Goal: Task Accomplishment & Management: Manage account settings

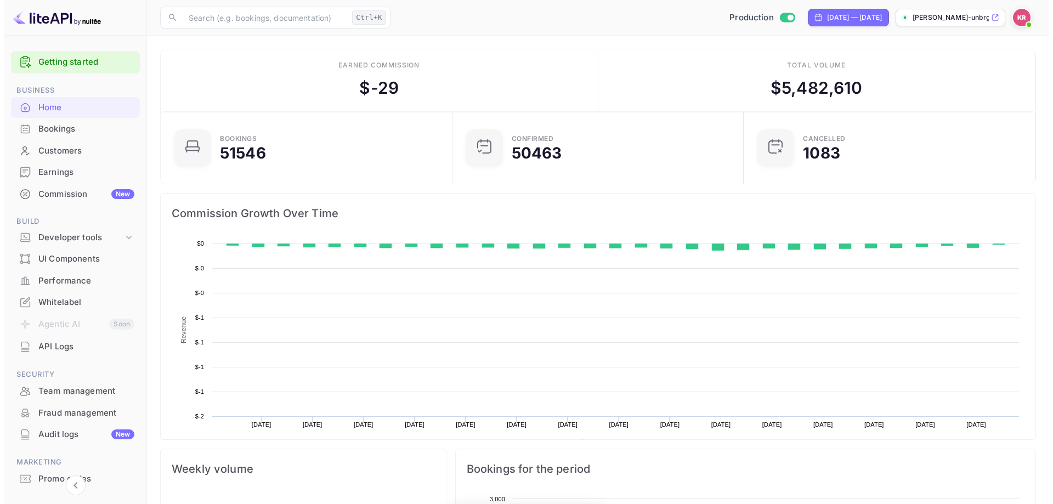
scroll to position [170, 277]
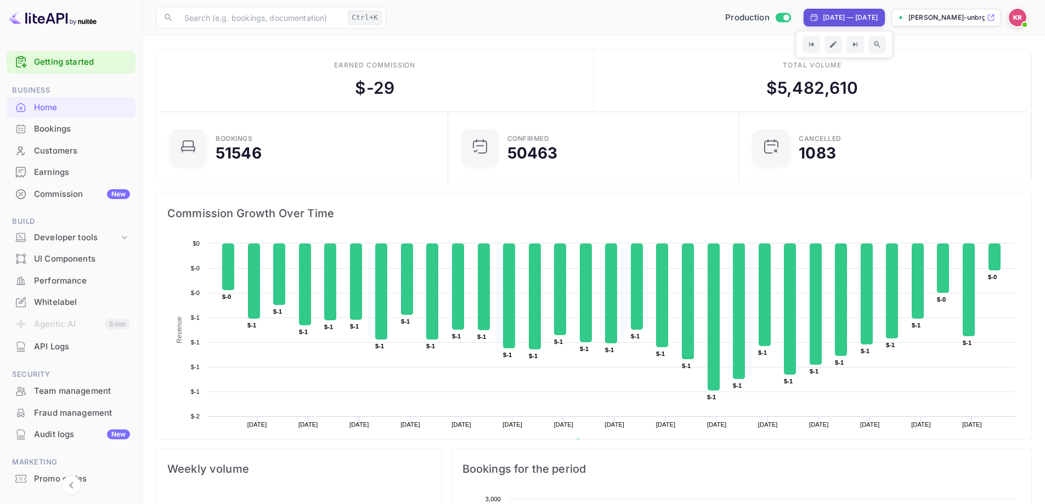
click at [823, 15] on div "[DATE] — [DATE]" at bounding box center [850, 18] width 55 height 10
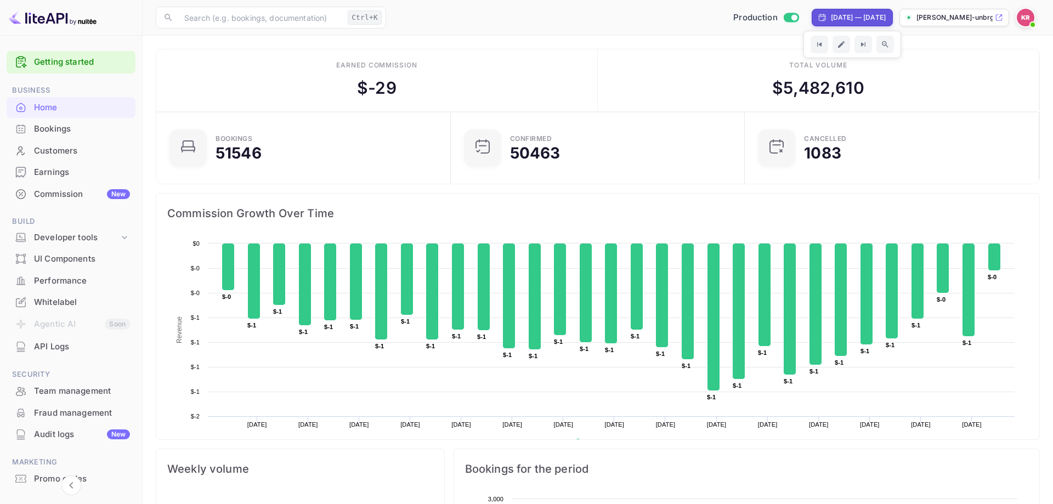
select select "8"
select select "2025"
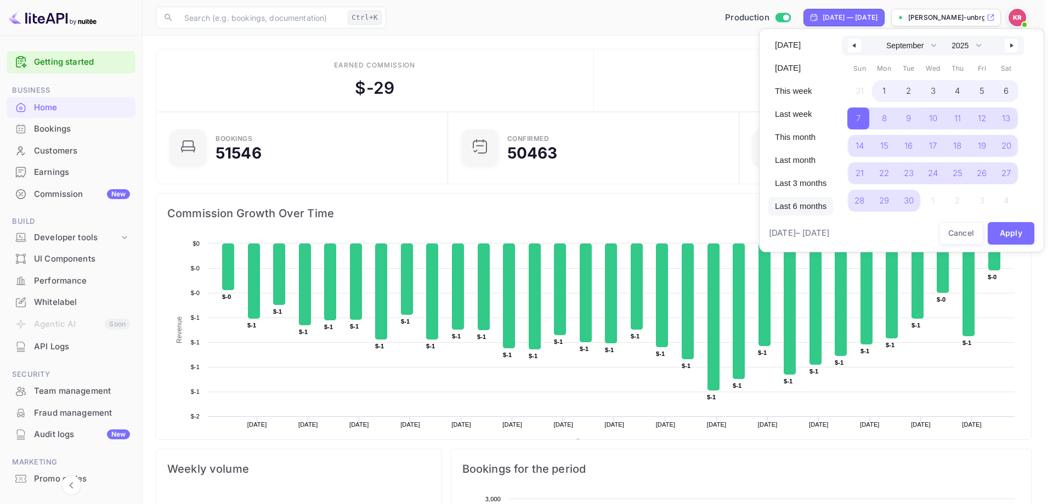
click at [814, 209] on span "Last 6 months" at bounding box center [801, 206] width 65 height 19
select select "3"
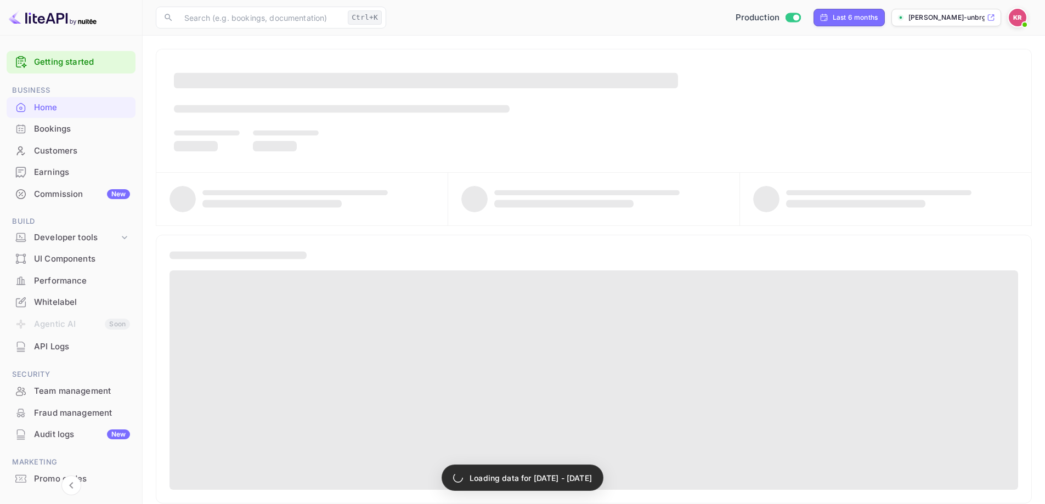
click at [94, 127] on div "Bookings" at bounding box center [82, 129] width 96 height 13
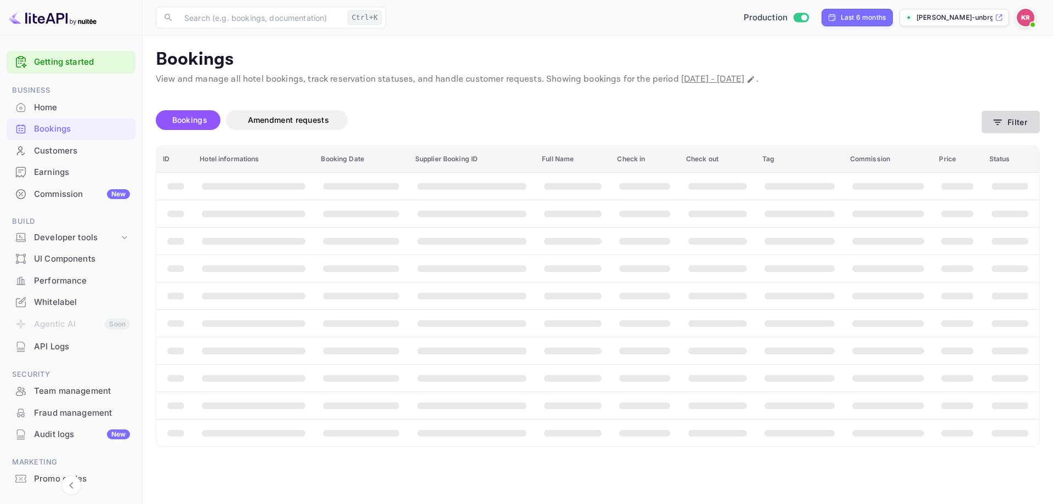
click at [999, 125] on icon "button" at bounding box center [998, 122] width 8 height 5
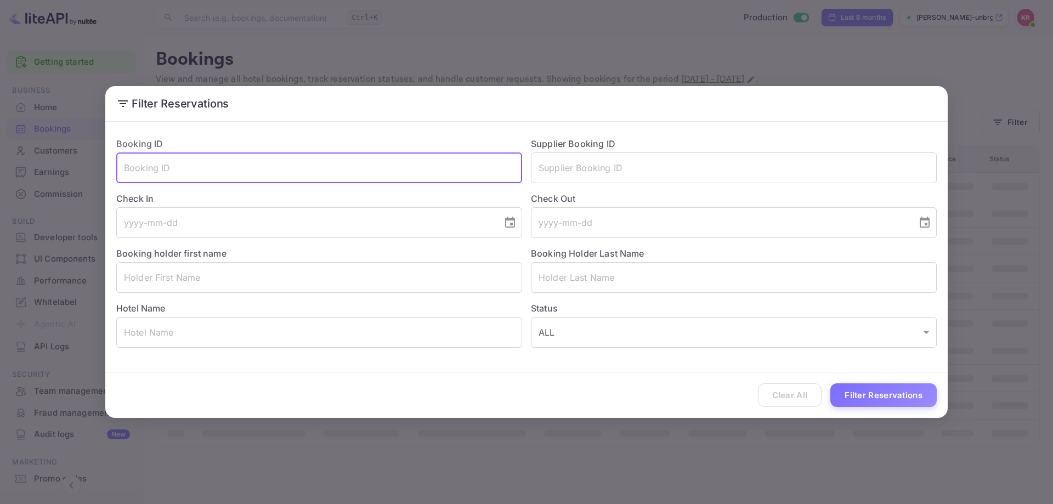
click at [272, 166] on input "text" at bounding box center [319, 168] width 406 height 31
paste input "-FH1c6np3"
type input "-FH1c6np3"
click at [877, 388] on button "Filter Reservations" at bounding box center [884, 396] width 106 height 24
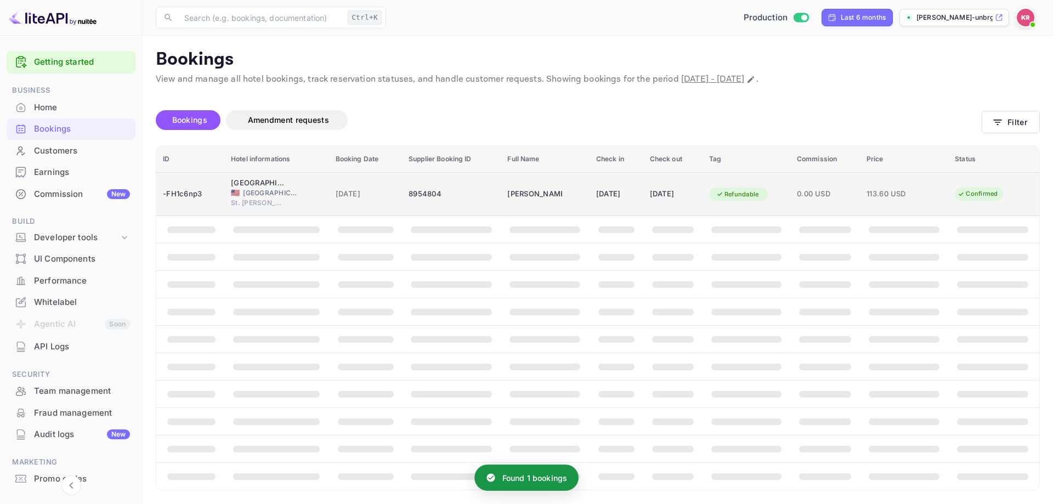
click at [596, 194] on div "[DATE]" at bounding box center [616, 194] width 41 height 18
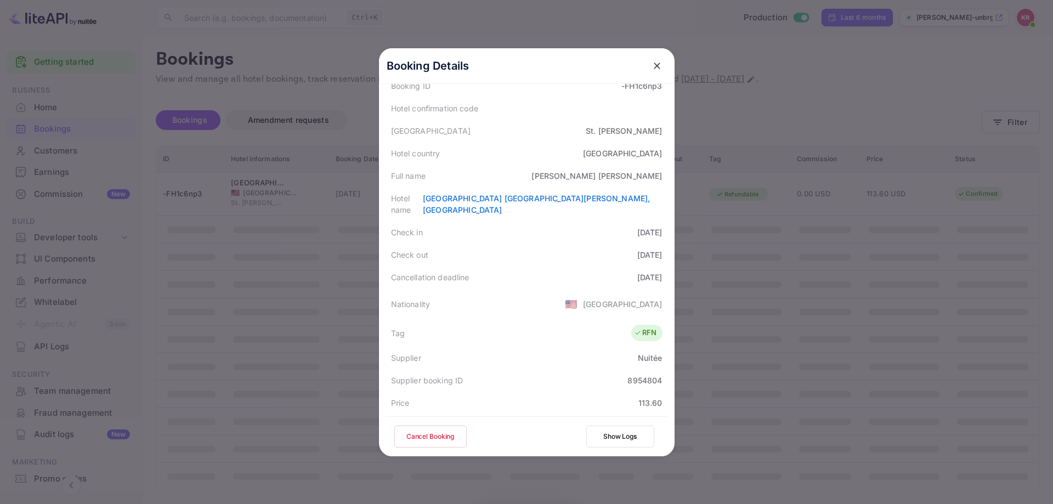
scroll to position [110, 0]
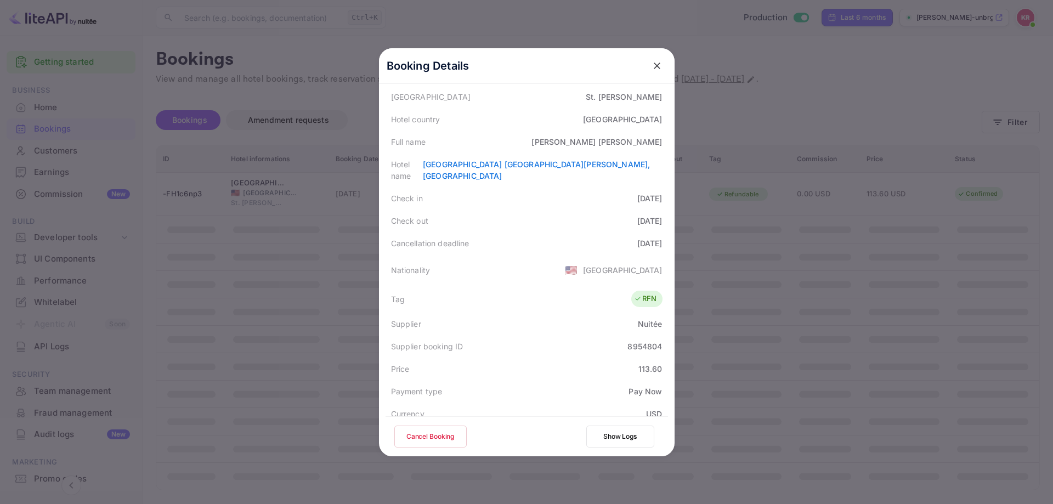
click at [404, 428] on button "Cancel Booking" at bounding box center [430, 437] width 72 height 22
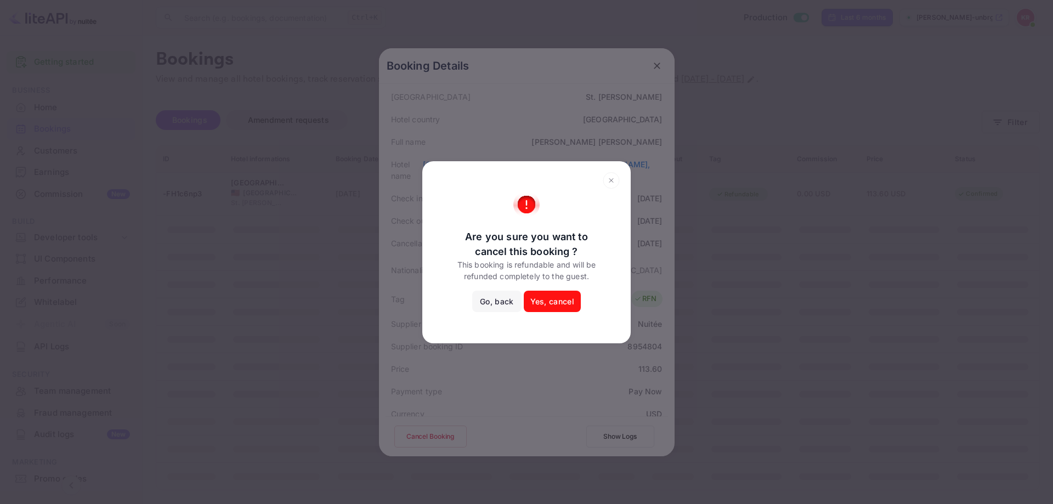
click at [572, 300] on button "Yes, cancel" at bounding box center [552, 302] width 57 height 22
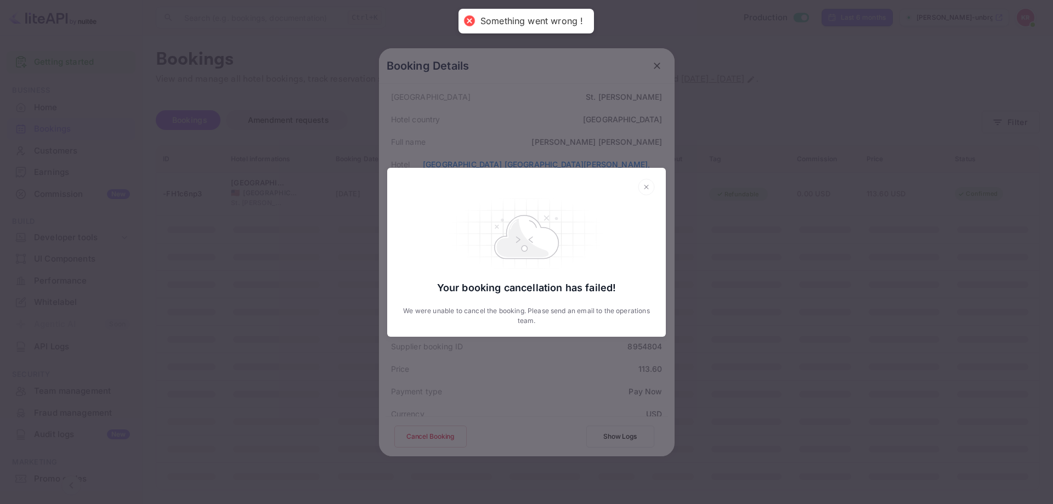
click at [649, 184] on icon at bounding box center [646, 187] width 17 height 16
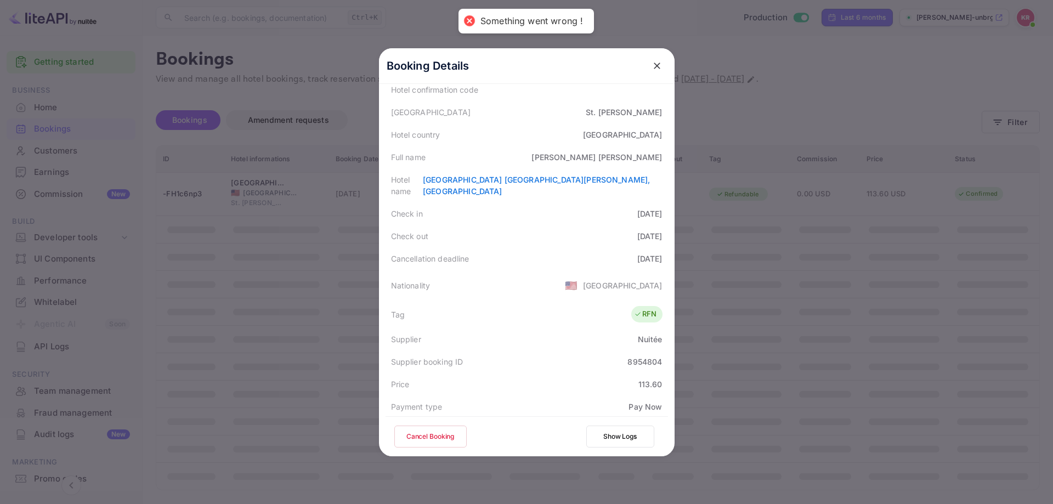
scroll to position [0, 0]
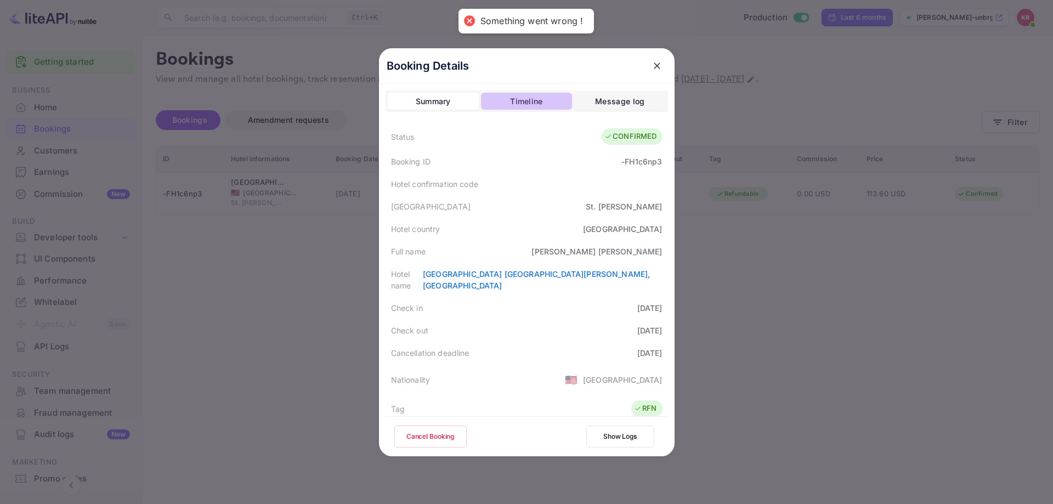
click at [542, 102] on button "Timeline" at bounding box center [526, 102] width 91 height 18
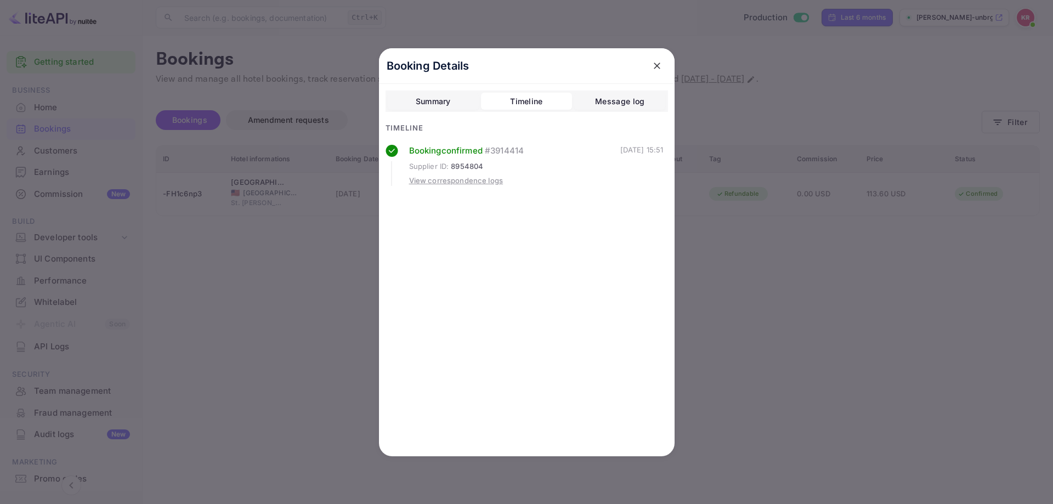
click at [466, 183] on div "View correspondence logs" at bounding box center [456, 181] width 94 height 11
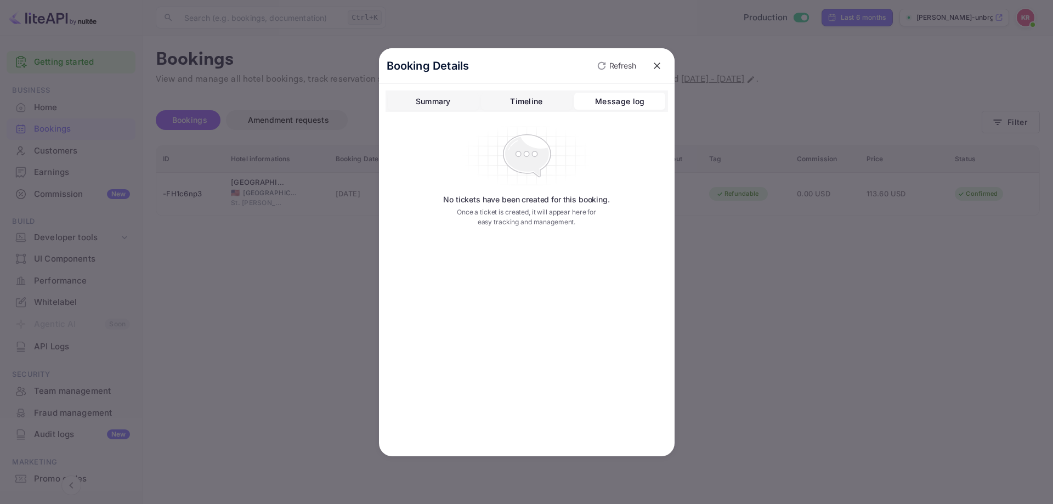
click at [622, 101] on div "Message log" at bounding box center [619, 101] width 49 height 13
click at [430, 111] on div "Summary Timeline Message log" at bounding box center [527, 102] width 283 height 22
click at [432, 102] on div "Summary" at bounding box center [433, 101] width 35 height 13
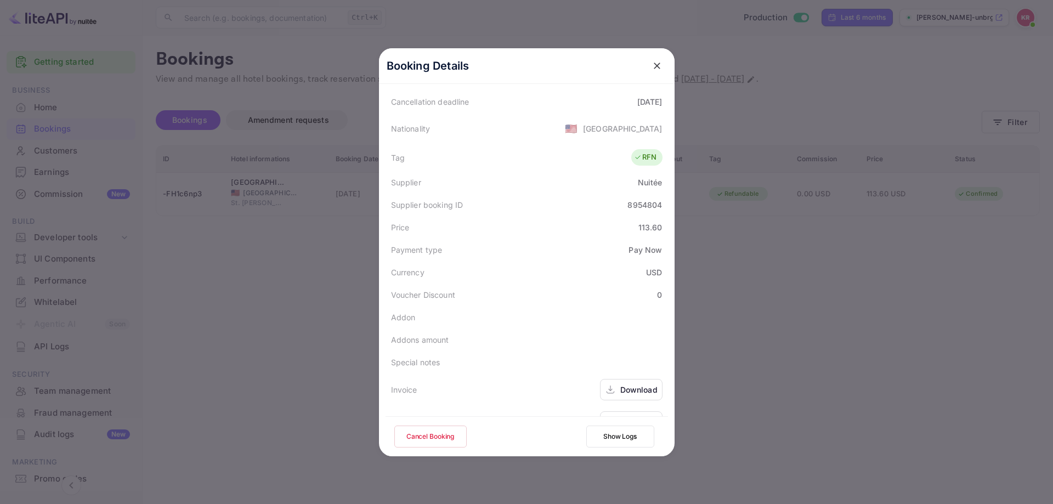
scroll to position [266, 0]
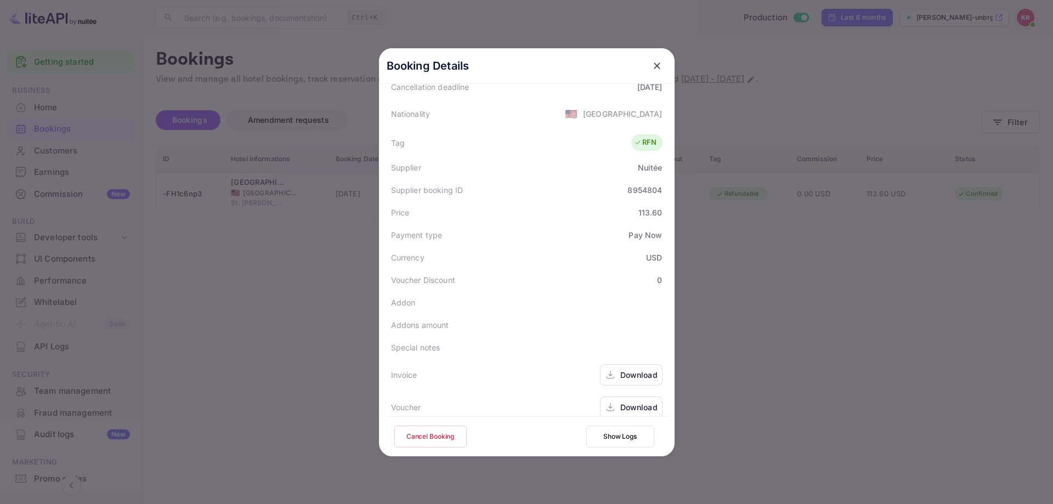
click at [622, 441] on button "Show Logs" at bounding box center [621, 437] width 68 height 22
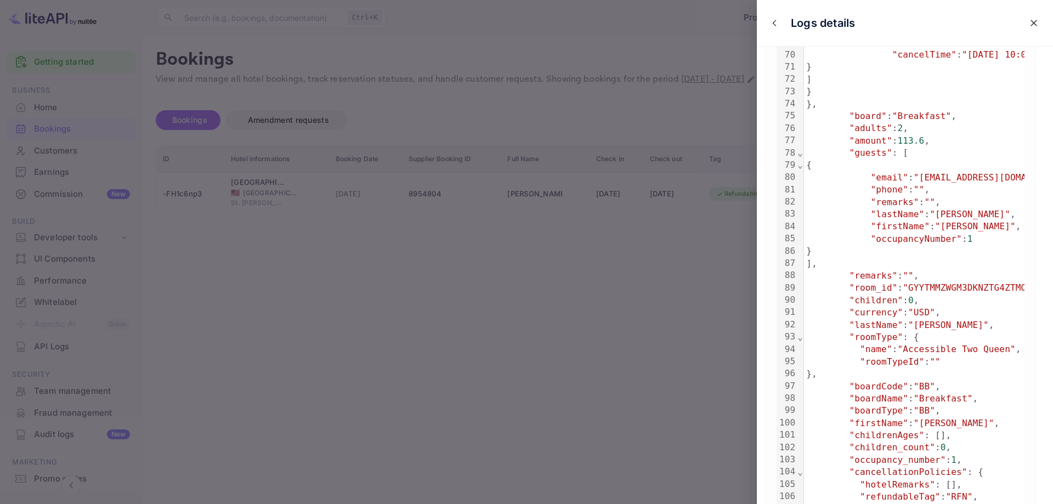
scroll to position [1152, 0]
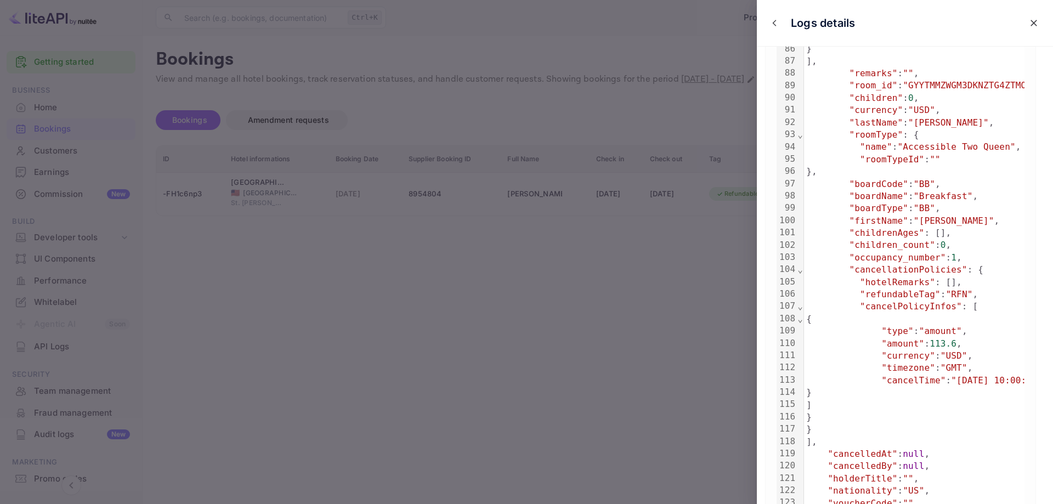
click at [426, 253] on div at bounding box center [526, 252] width 1053 height 504
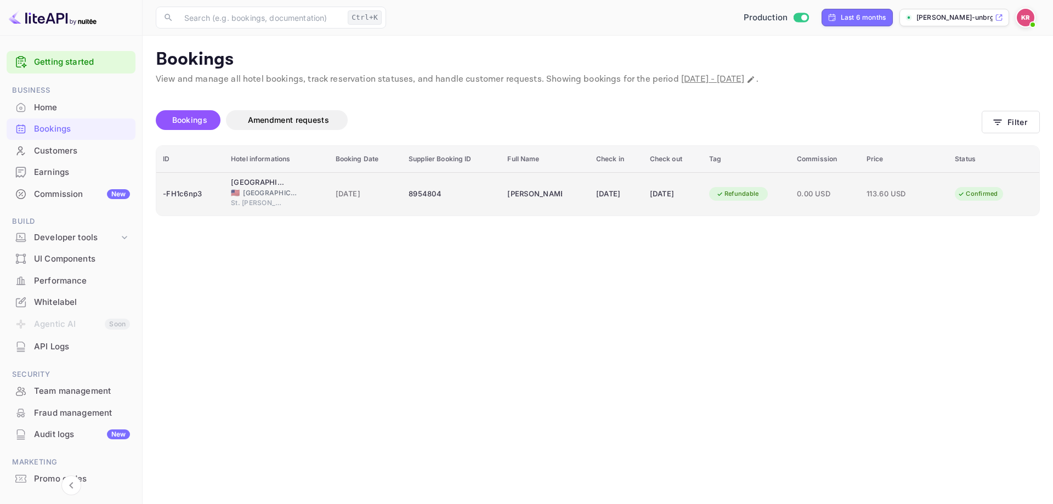
click at [597, 204] on td "[DATE]" at bounding box center [617, 193] width 54 height 43
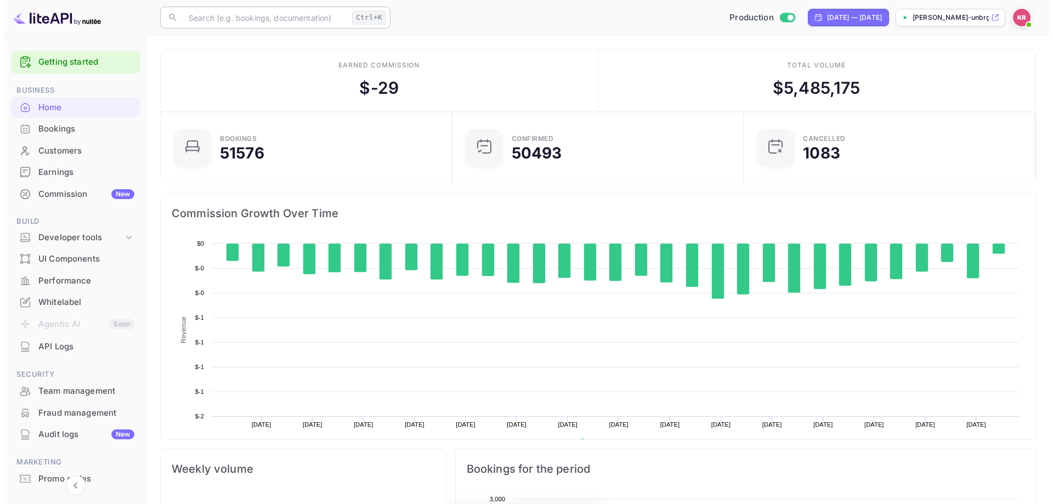
scroll to position [170, 277]
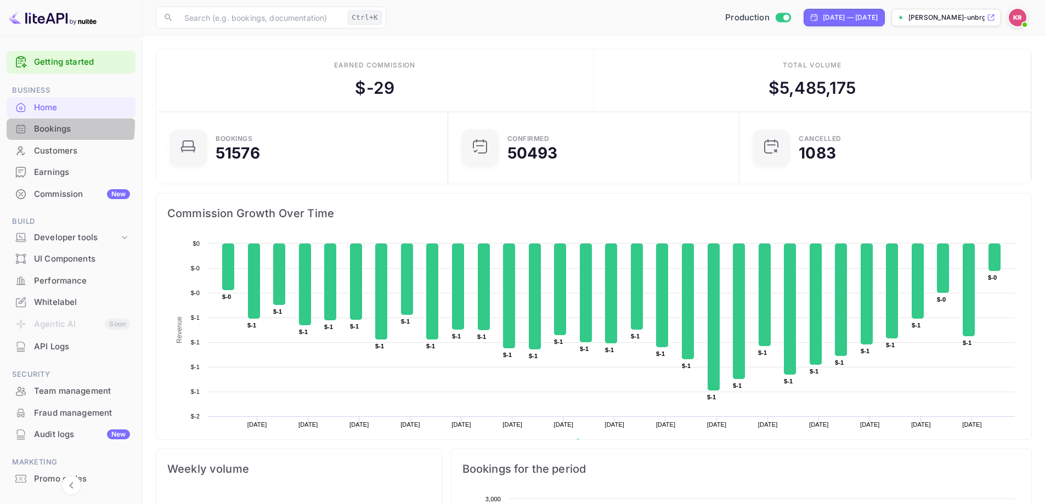
click at [32, 125] on div "Bookings" at bounding box center [71, 129] width 129 height 21
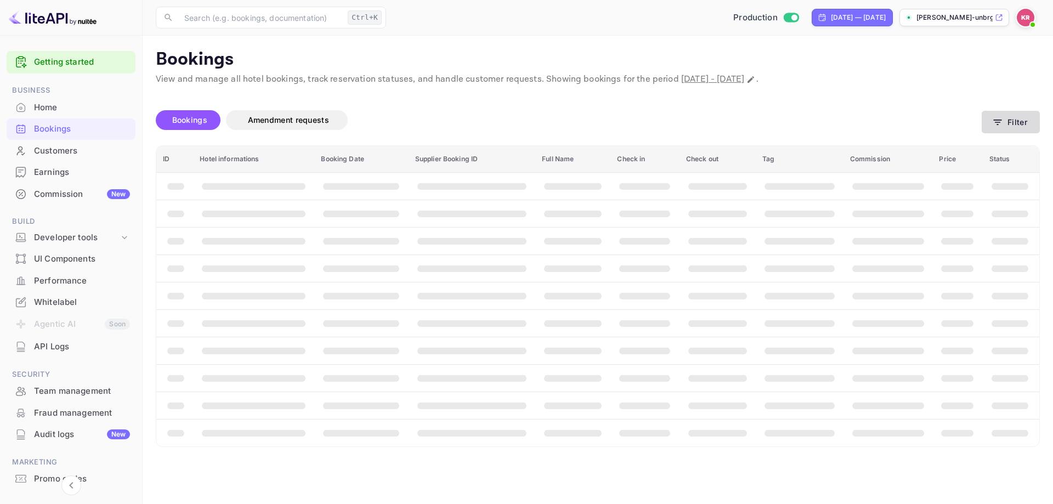
click at [1001, 120] on icon "button" at bounding box center [998, 122] width 8 height 5
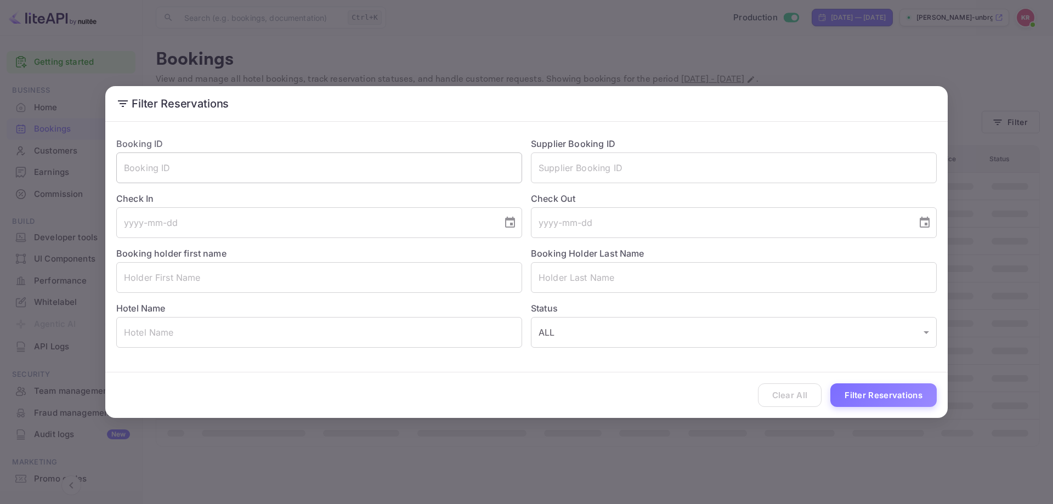
click at [297, 172] on input "text" at bounding box center [319, 168] width 406 height 31
paste input "-0qOoT3jv"
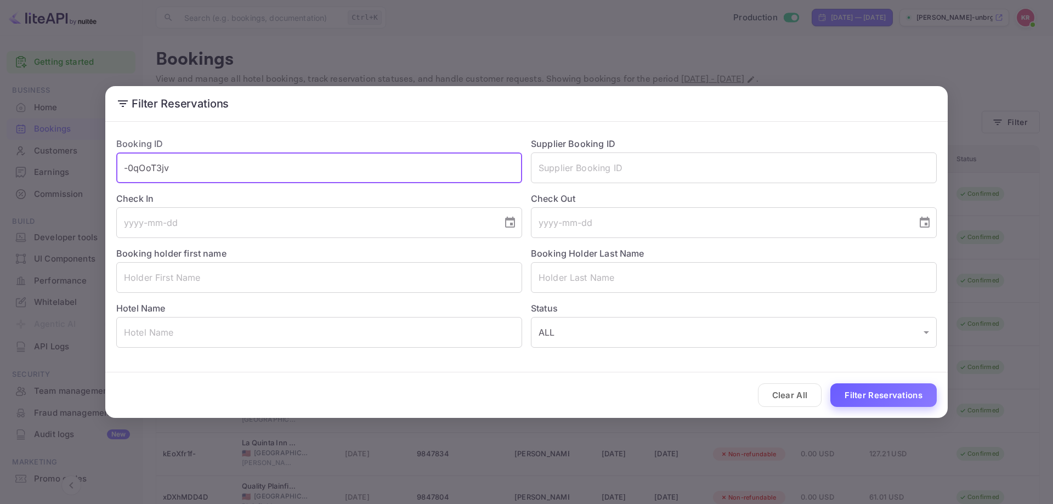
type input "-0qOoT3jv"
click at [890, 406] on button "Filter Reservations" at bounding box center [884, 396] width 106 height 24
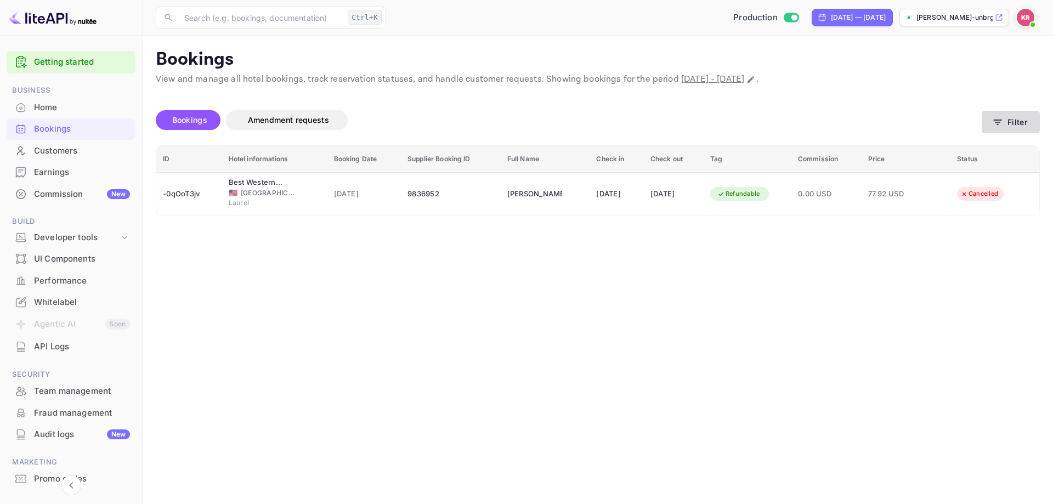
click at [988, 123] on button "Filter" at bounding box center [1011, 122] width 58 height 22
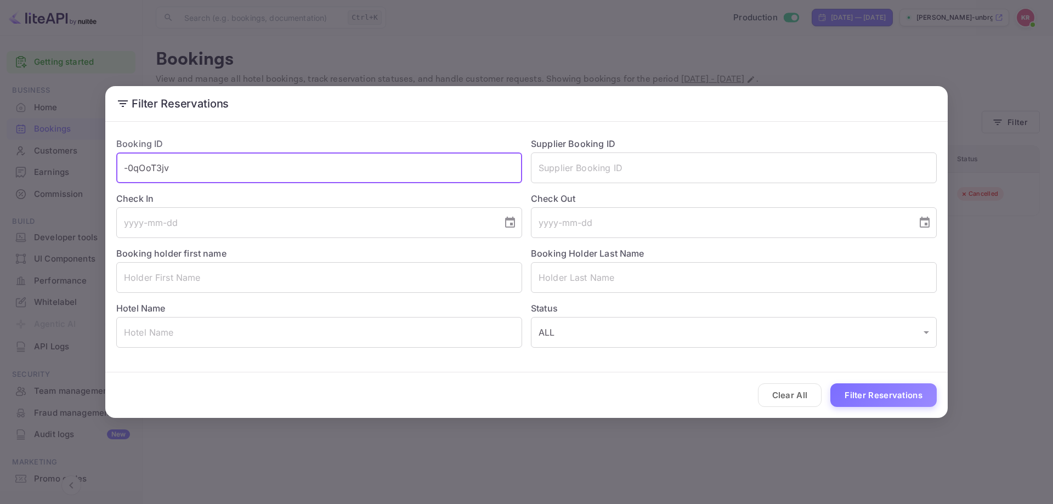
click at [224, 166] on input "-0qOoT3jv" at bounding box center [319, 168] width 406 height 31
paste input "TqDnbNysh"
type input "TqDnbNysh"
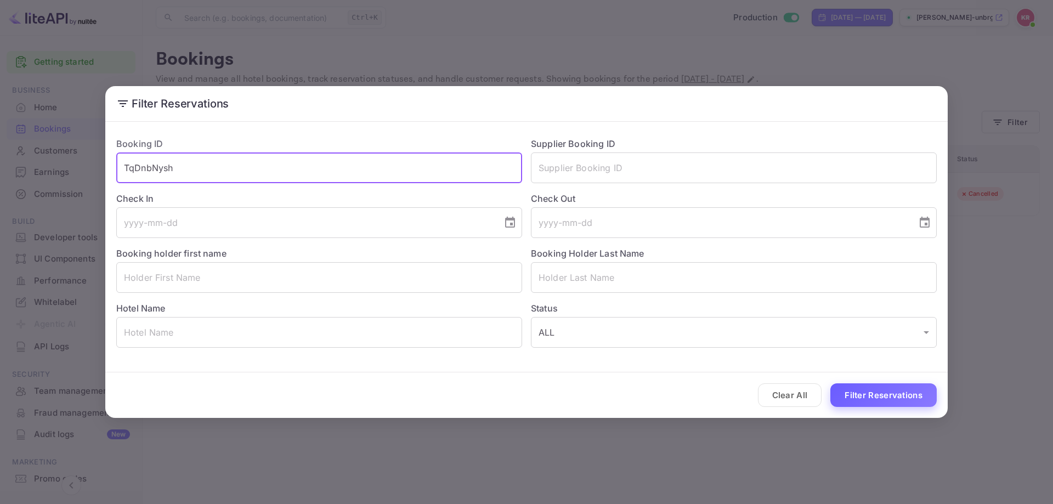
click at [888, 393] on button "Filter Reservations" at bounding box center [884, 396] width 106 height 24
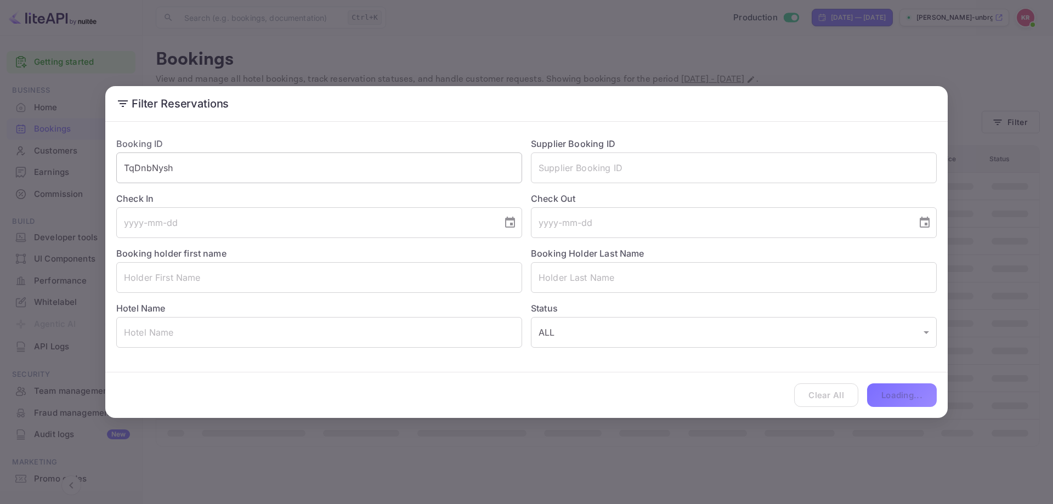
click at [213, 161] on input "TqDnbNysh" at bounding box center [319, 168] width 406 height 31
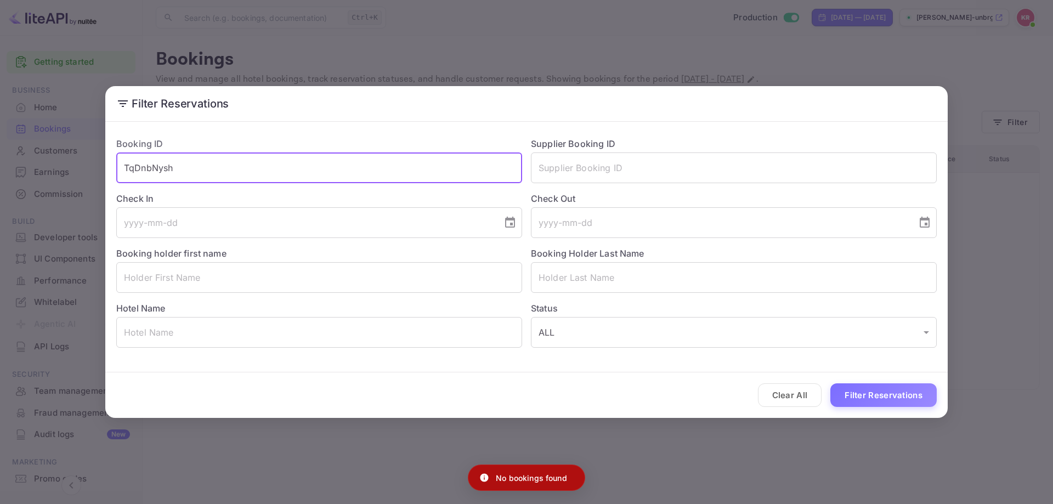
click at [924, 46] on div "Filter Reservations Booking ID TqDnbNysh ​ Supplier Booking ID ​ Check In ​ Che…" at bounding box center [526, 252] width 1053 height 504
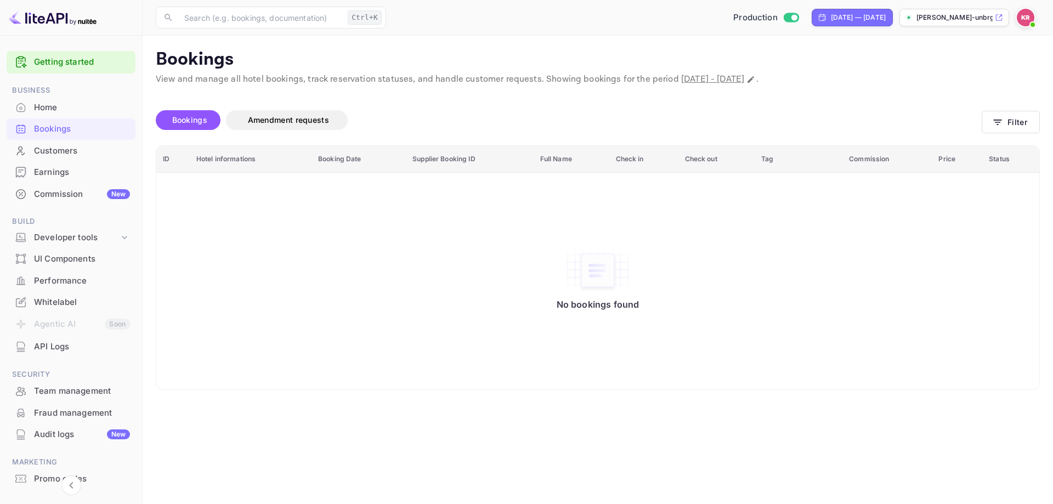
click at [745, 79] on span "September 7th, 2025 - October 7th, 2025" at bounding box center [712, 80] width 63 height 12
click at [755, 79] on icon "Change date range" at bounding box center [751, 79] width 9 height 9
select select "8"
select select "2025"
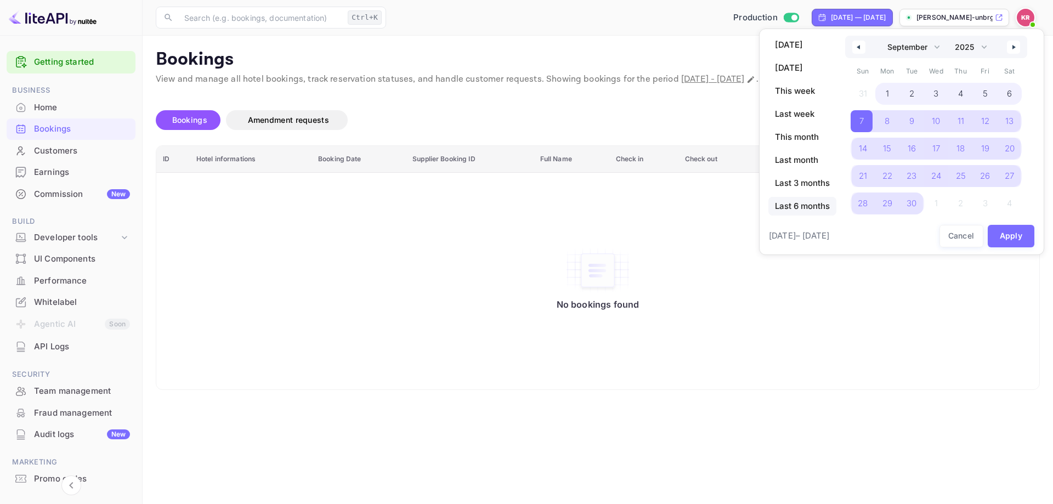
click at [779, 212] on span "Last 6 months" at bounding box center [803, 206] width 68 height 19
select select "3"
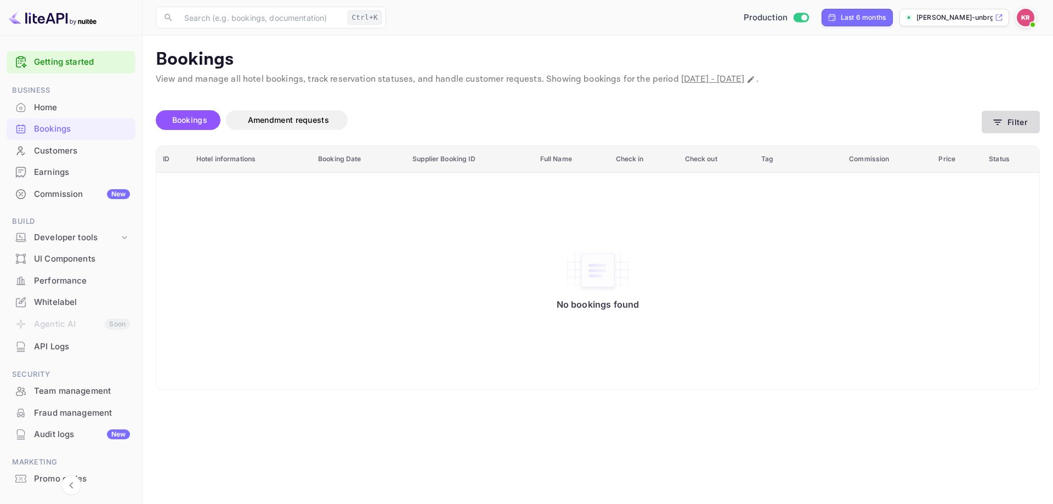
click at [996, 125] on icon "button" at bounding box center [997, 122] width 11 height 11
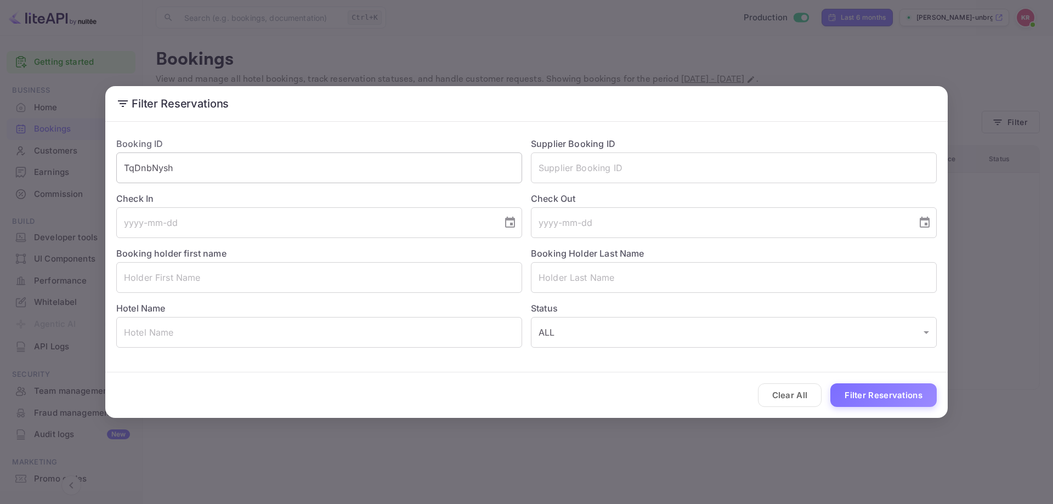
click at [410, 170] on input "TqDnbNysh" at bounding box center [319, 168] width 406 height 31
paste input "TqDnbNysh"
click at [409, 171] on input "TqDnbNyshTqDnbNysh" at bounding box center [319, 168] width 406 height 31
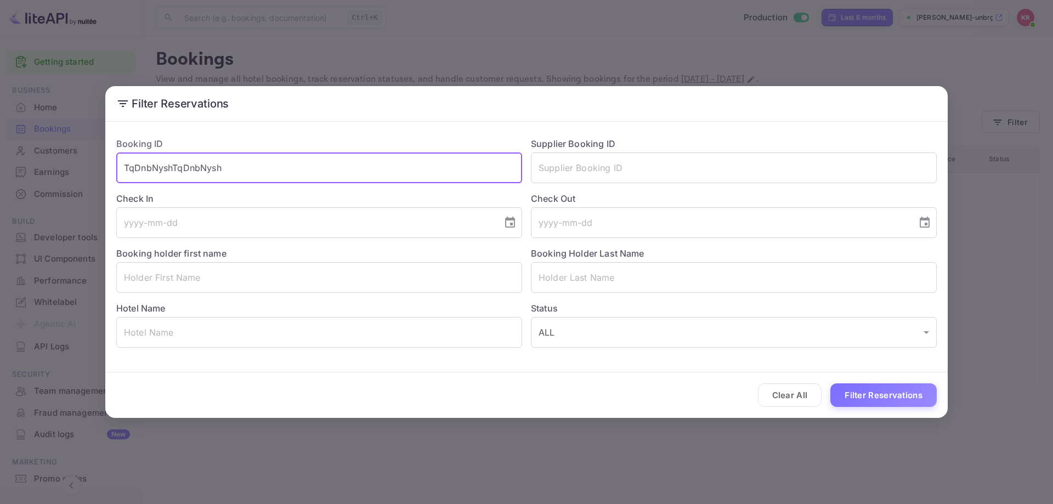
paste input "text"
type input "TqDnbNysh"
click at [878, 398] on button "Filter Reservations" at bounding box center [884, 396] width 106 height 24
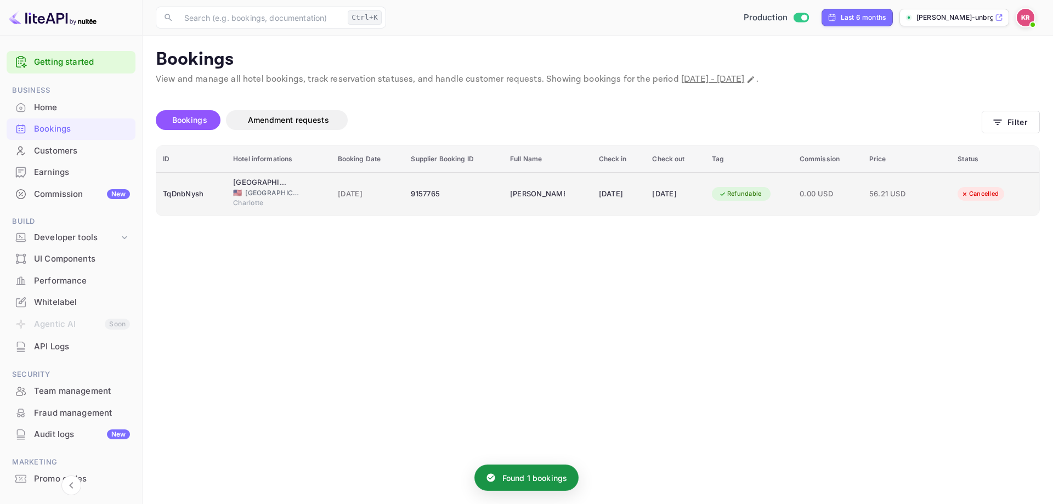
click at [826, 198] on span "0.00 USD" at bounding box center [828, 194] width 57 height 12
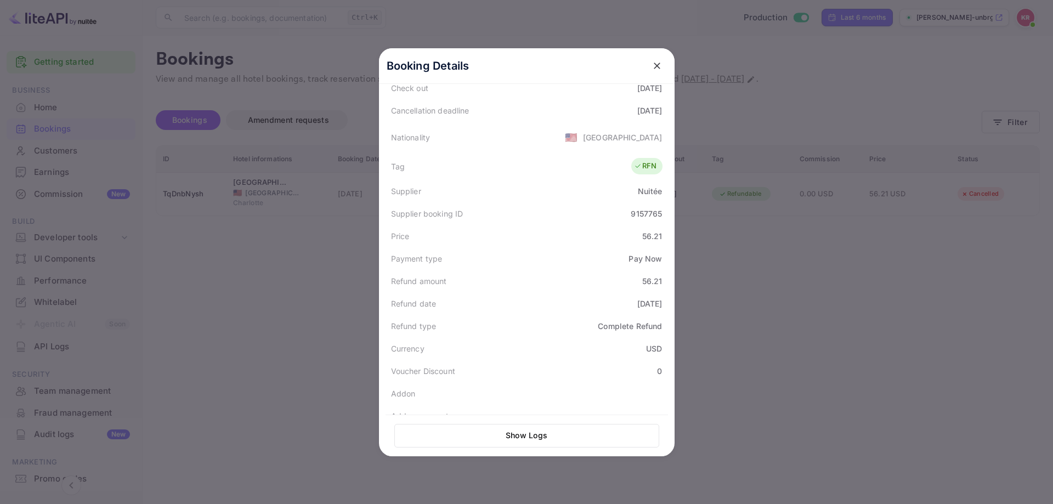
scroll to position [216, 0]
